Goal: Information Seeking & Learning: Find specific page/section

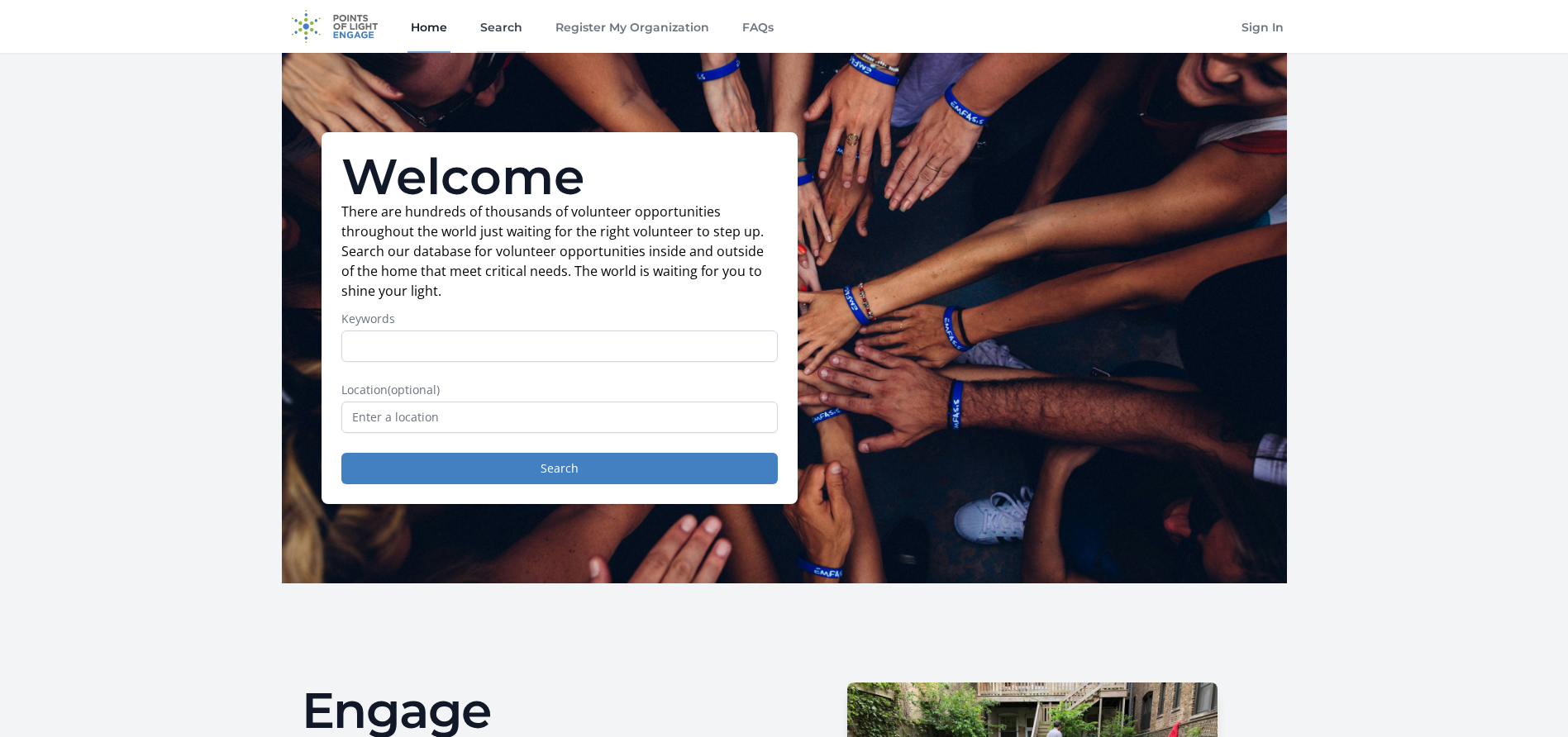
click at [505, 29] on link "Search" at bounding box center [500, 26] width 49 height 53
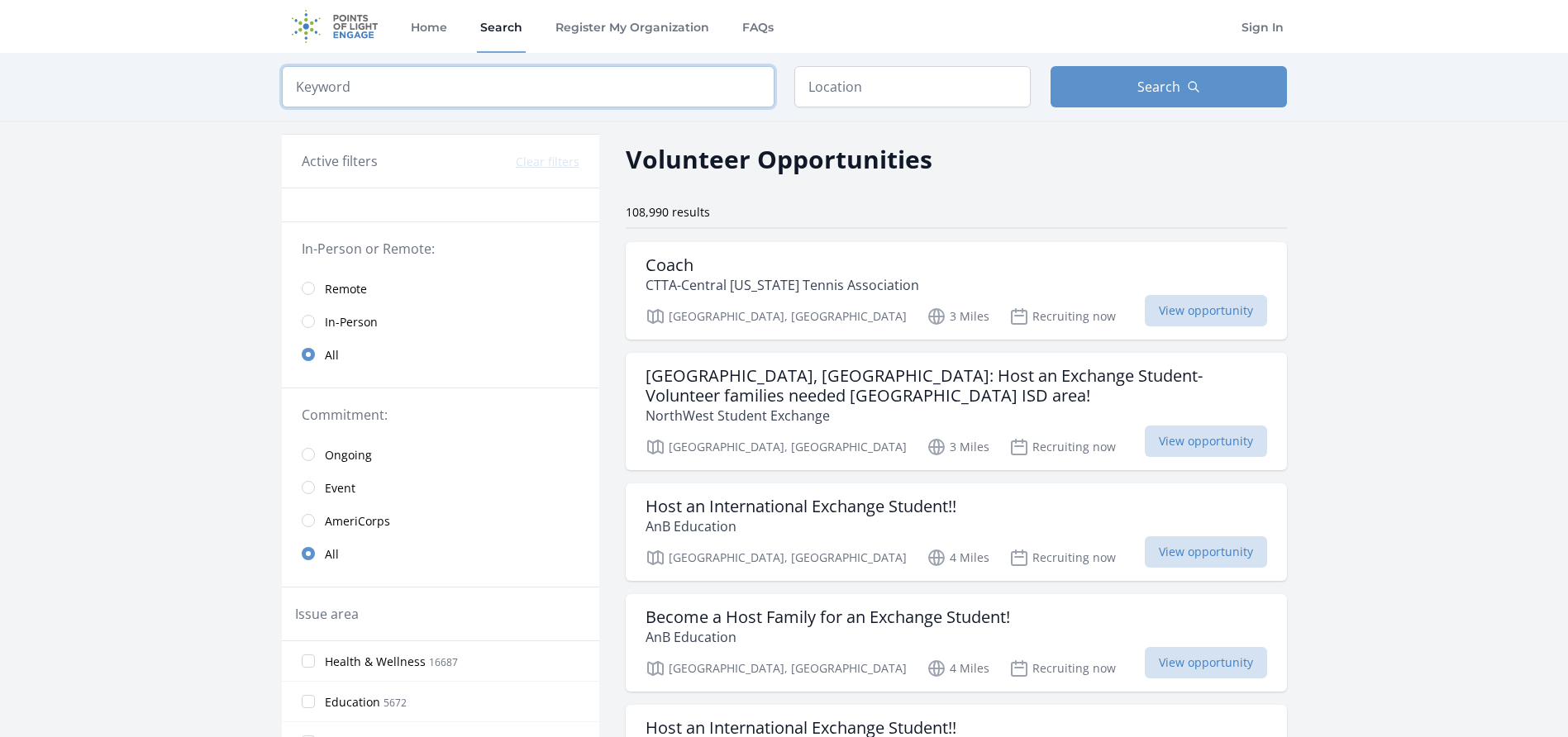
click at [635, 83] on input "search" at bounding box center [527, 86] width 492 height 41
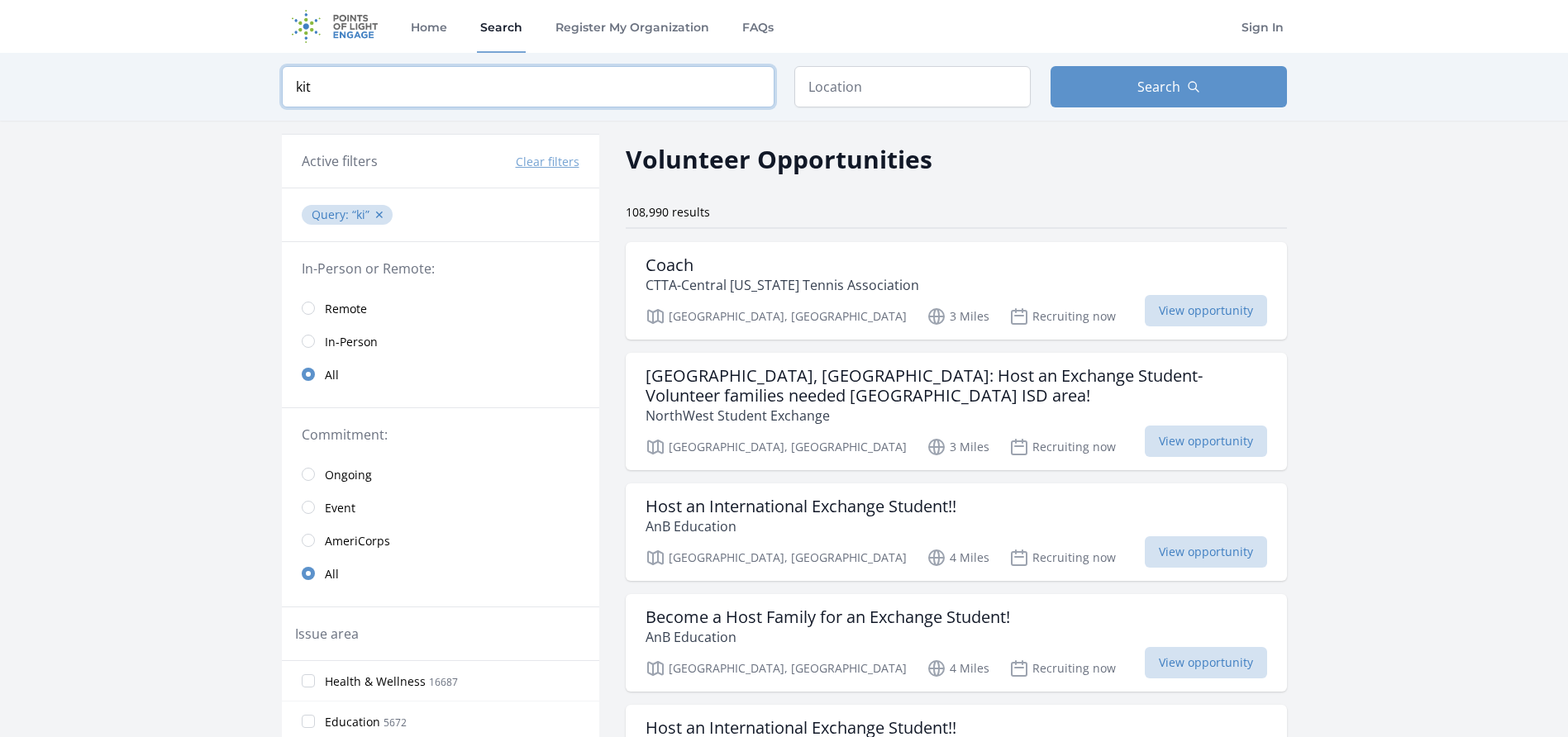
click button "submit" at bounding box center [0, 0] width 0 height 0
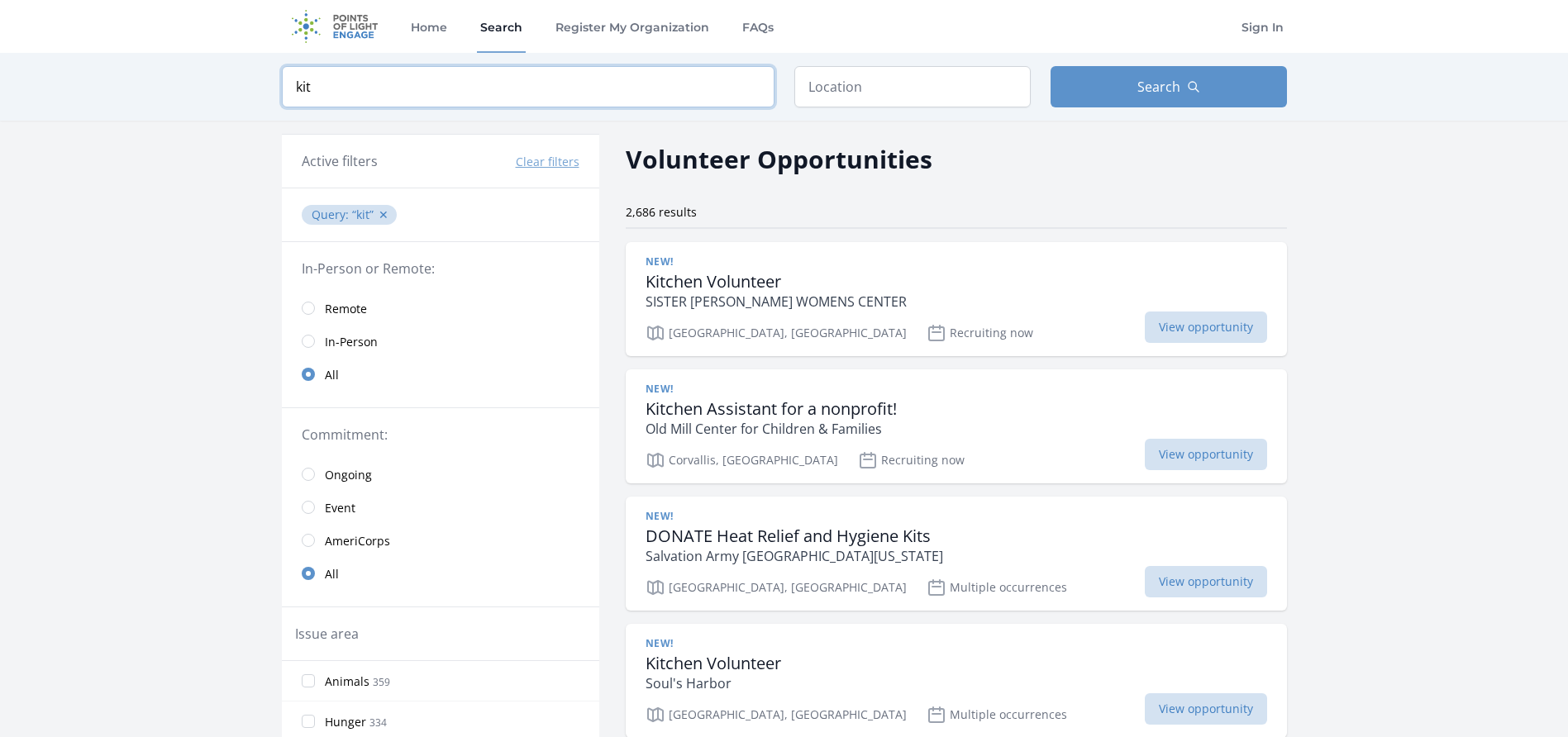
click at [529, 85] on input "kit" at bounding box center [527, 86] width 492 height 41
type input "k"
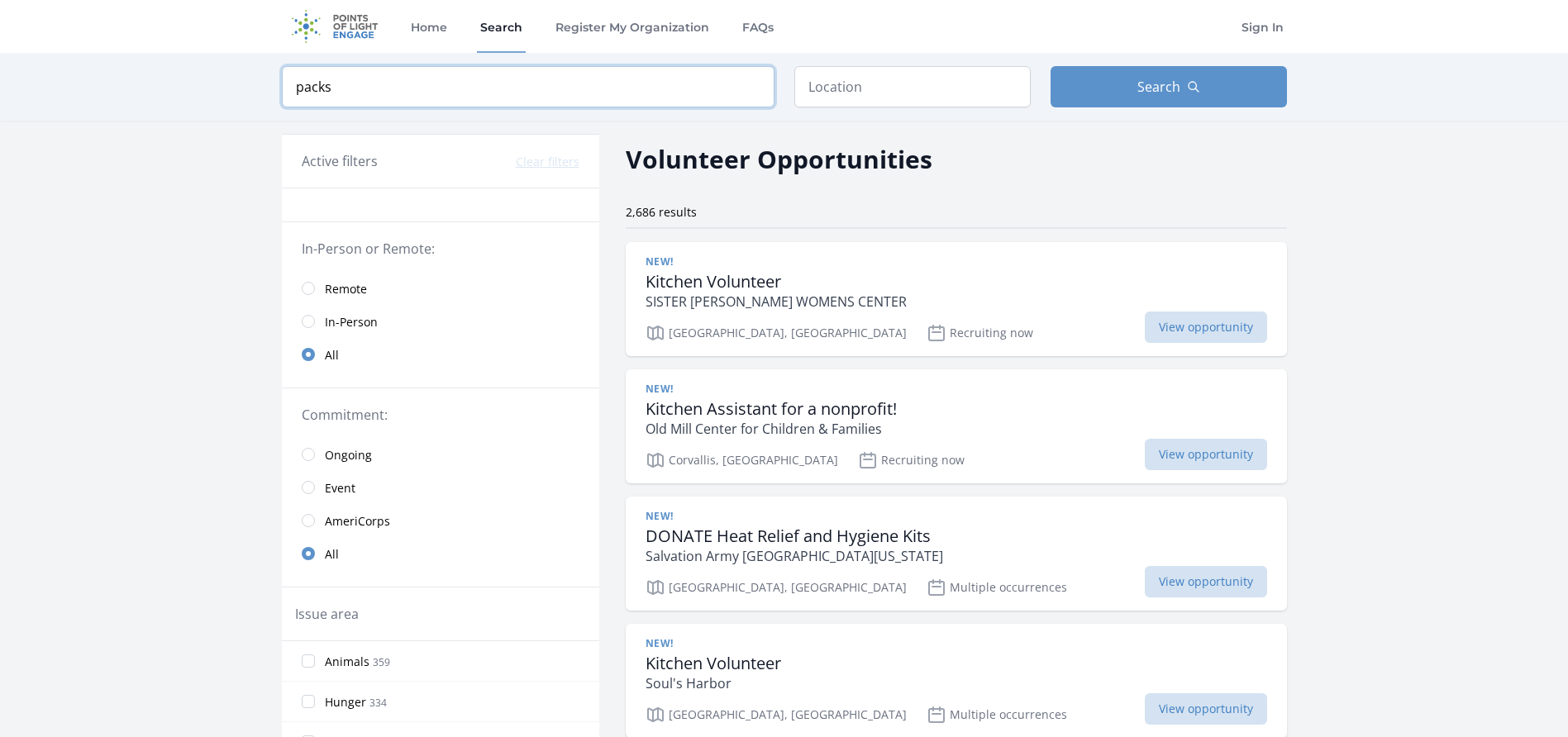
click button "submit" at bounding box center [0, 0] width 0 height 0
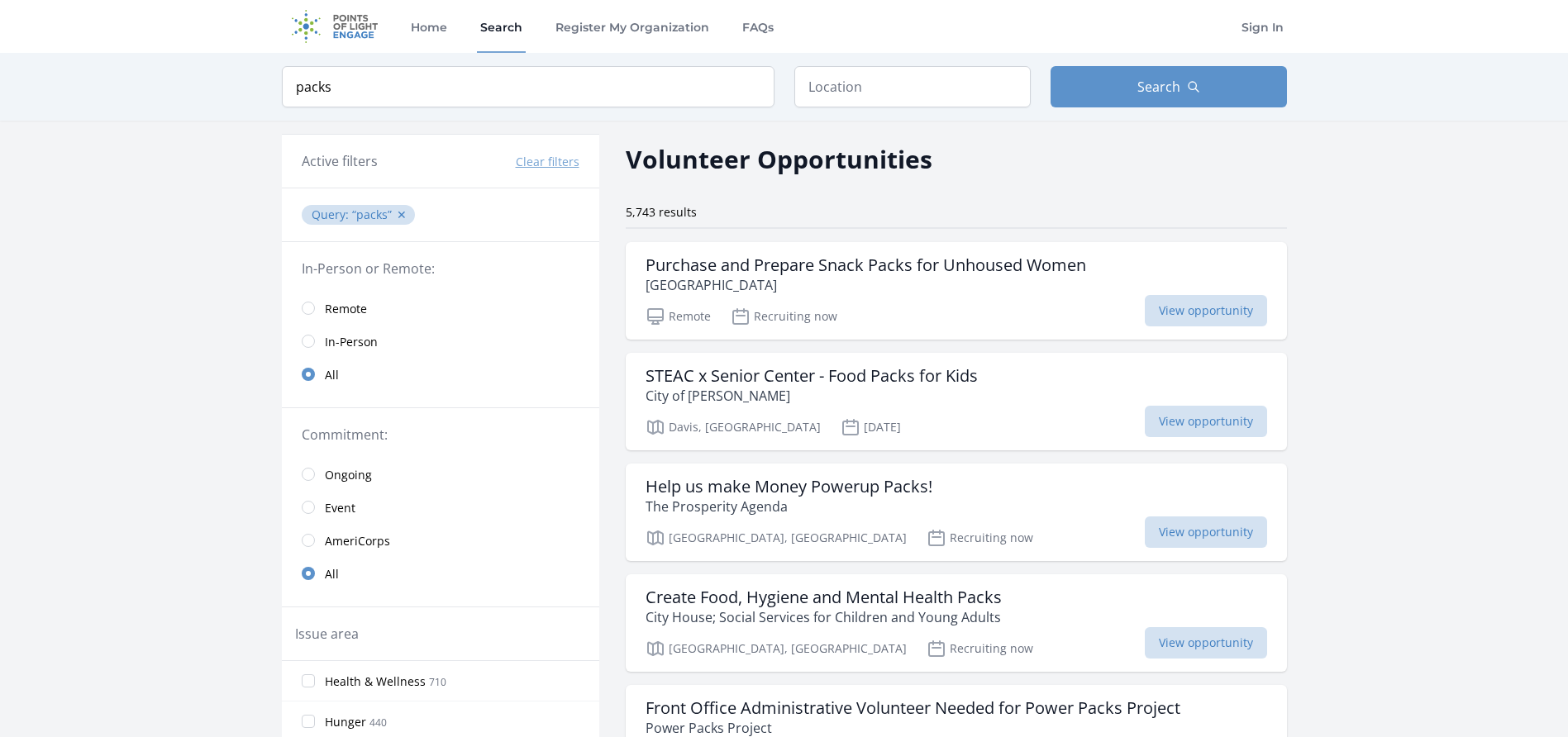
type input "pa"
